Goal: Navigation & Orientation: Find specific page/section

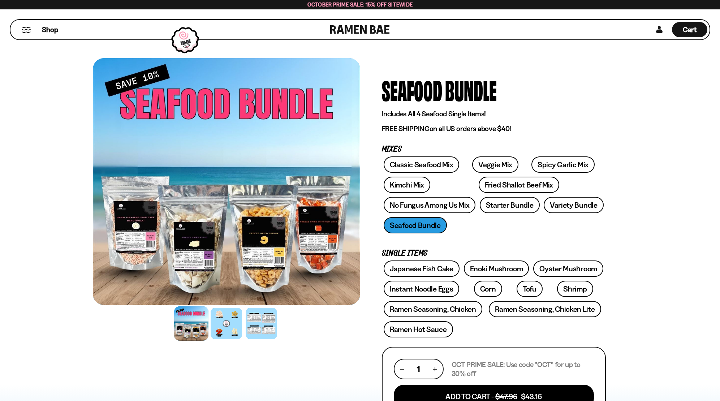
click at [419, 228] on div "Classic Seafood Mix Veggie Mix Spicy Garlic Mix Kimchi Mix Fried Shallot Beef M…" at bounding box center [494, 196] width 224 height 81
click at [221, 326] on div at bounding box center [226, 323] width 34 height 34
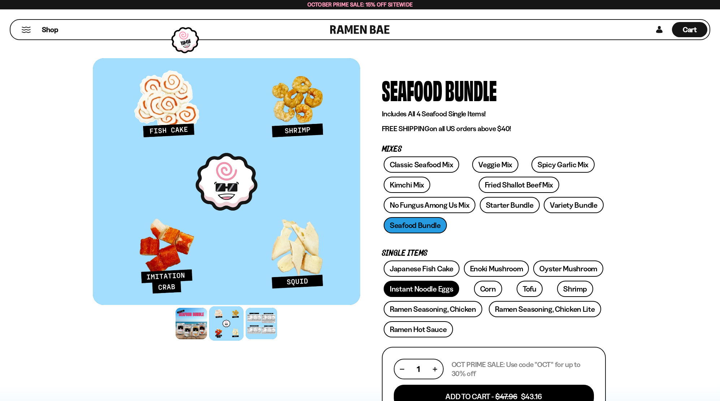
click at [410, 288] on link "Instant Noodle Eggs" at bounding box center [422, 289] width 76 height 16
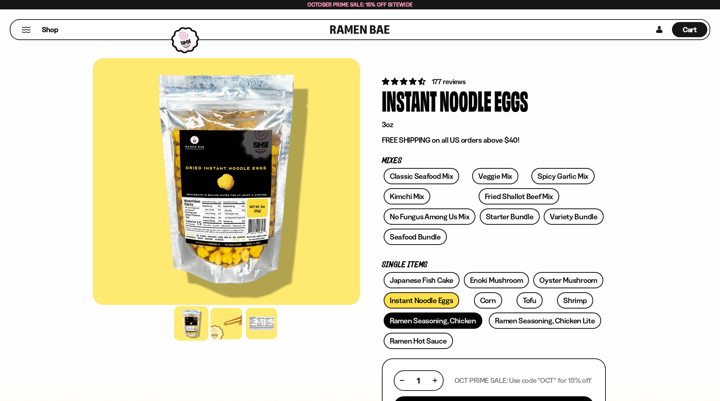
click at [425, 317] on link "Ramen Seasoning, Chicken" at bounding box center [433, 321] width 99 height 16
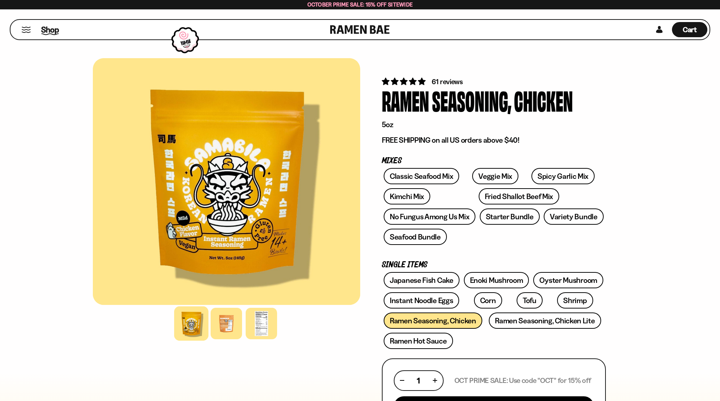
click at [44, 31] on span "Shop" at bounding box center [50, 29] width 18 height 11
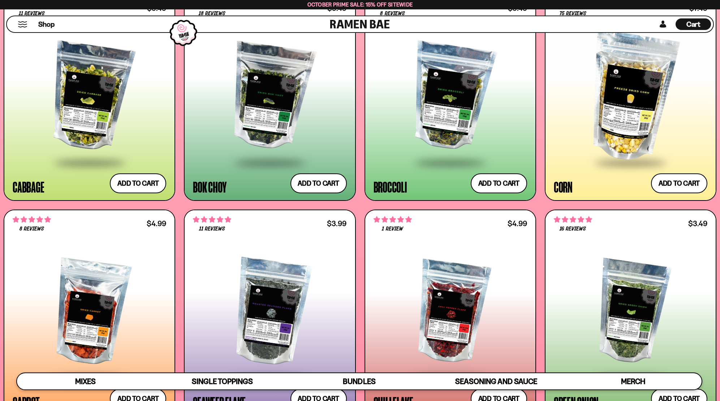
scroll to position [1491, 0]
